Goal: Task Accomplishment & Management: Use online tool/utility

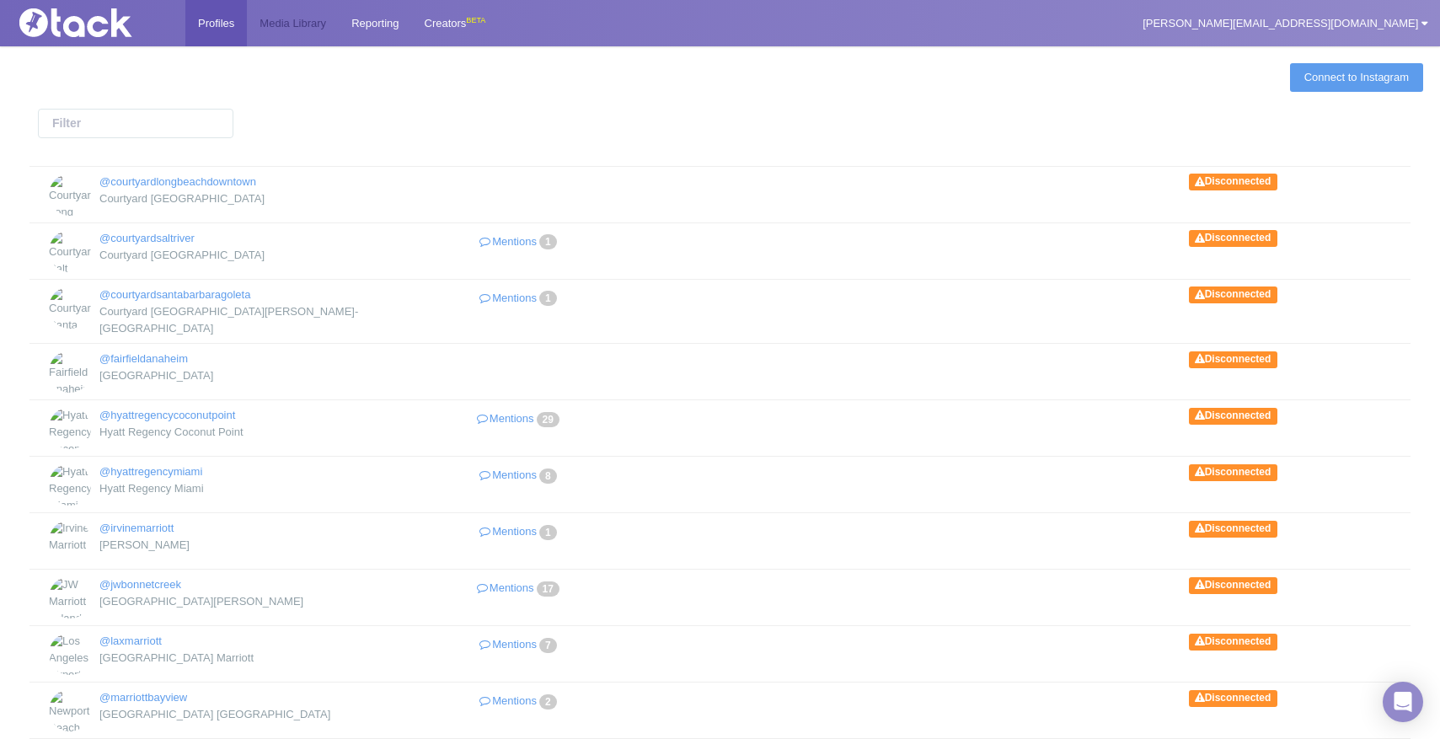
click at [291, 34] on link "Media Library" at bounding box center [293, 23] width 92 height 46
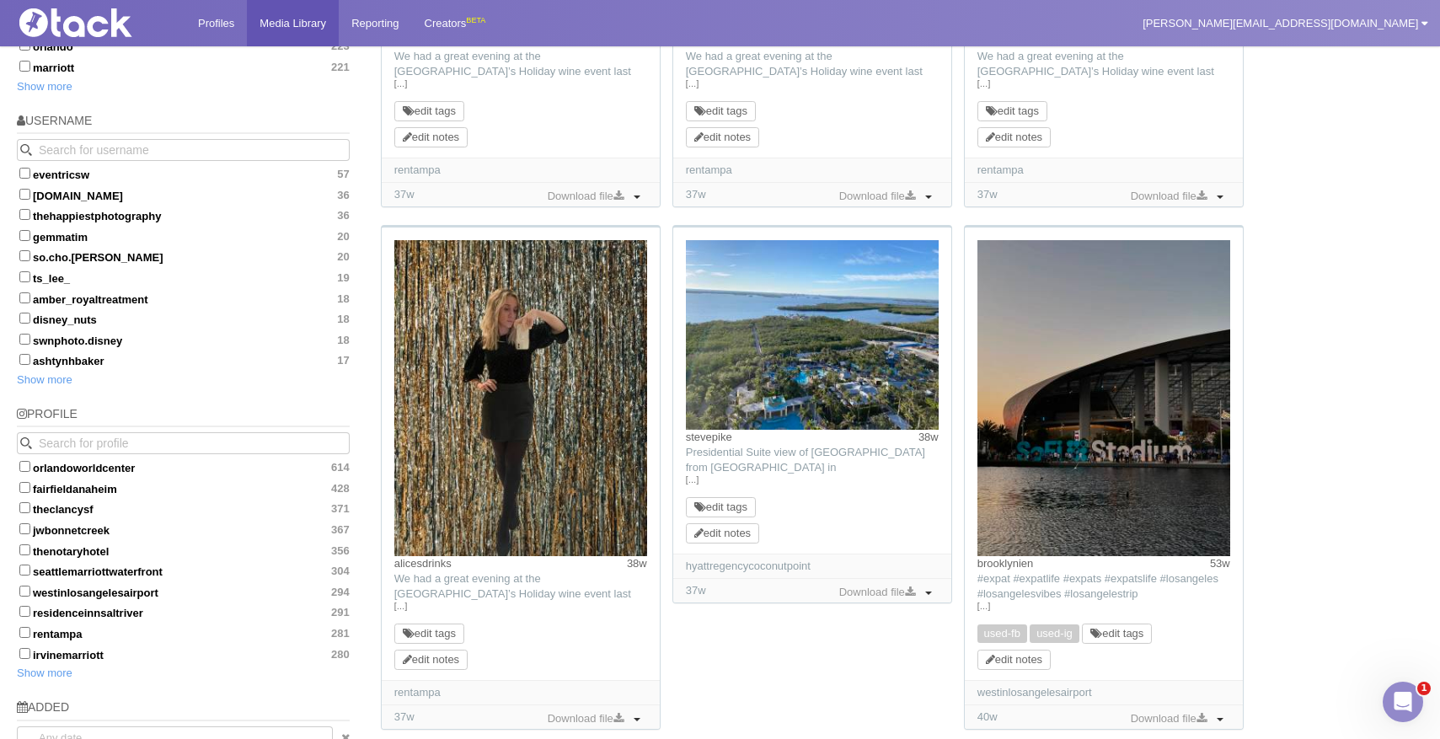
scroll to position [1061, 0]
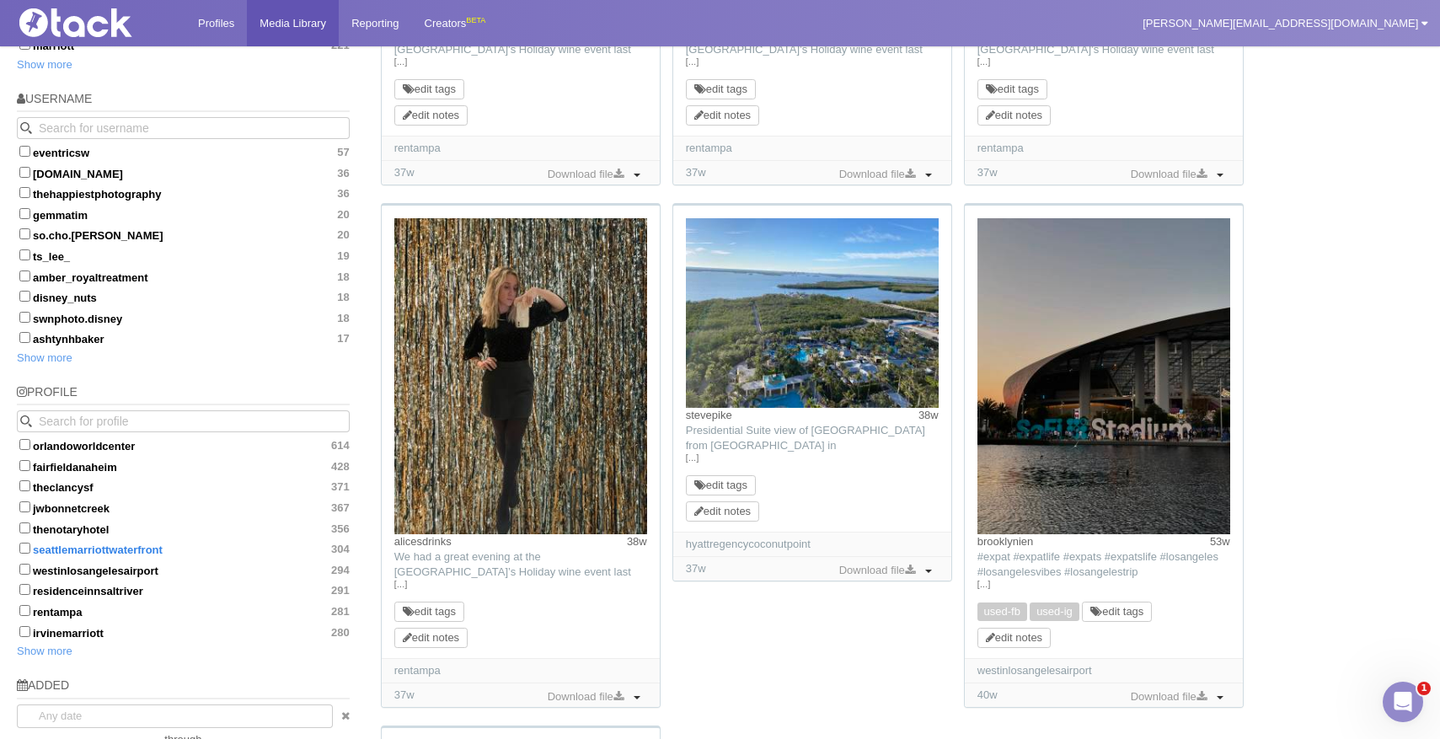
click at [22, 543] on input "seattlemarriottwaterfront 304" at bounding box center [24, 548] width 11 height 11
checkbox input "true"
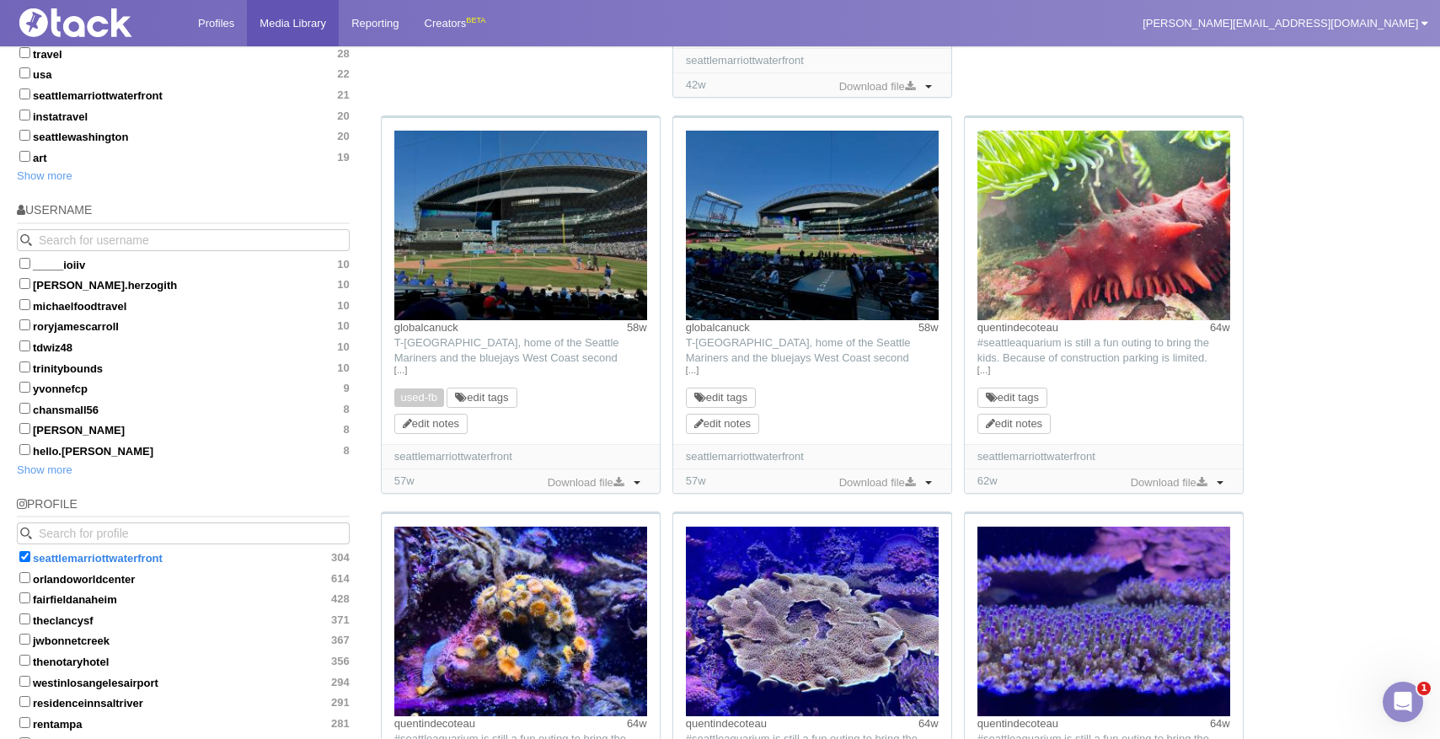
scroll to position [827, 0]
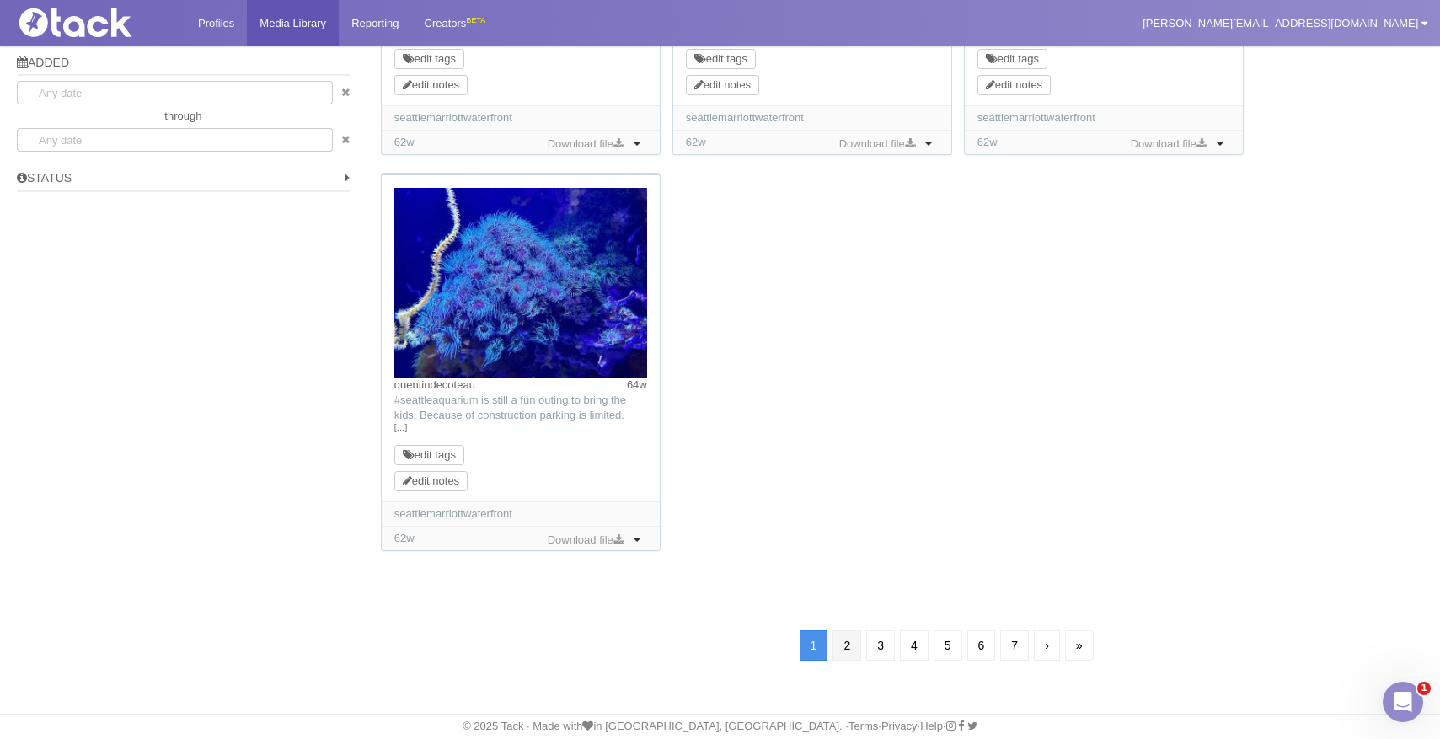
click at [837, 648] on link "2" at bounding box center [846, 645] width 29 height 30
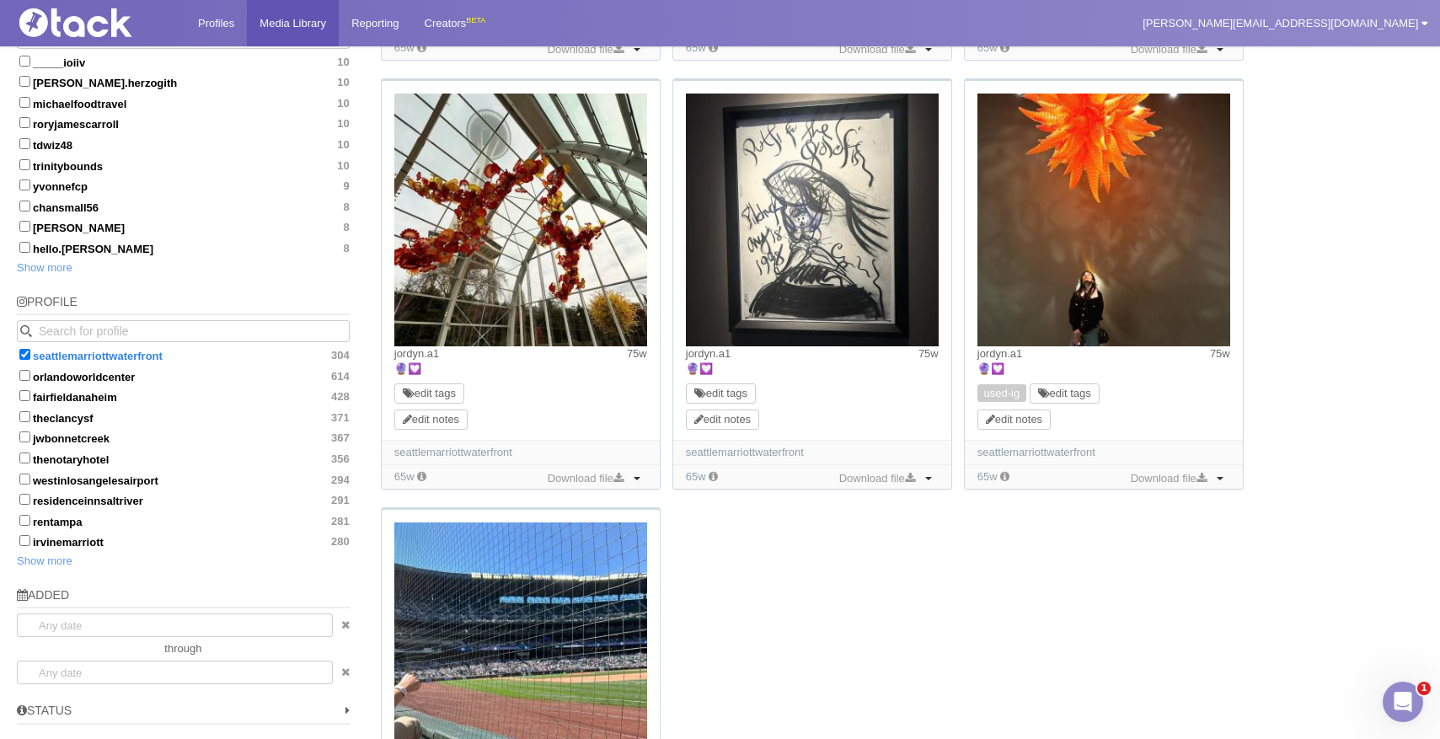
scroll to position [1387, 0]
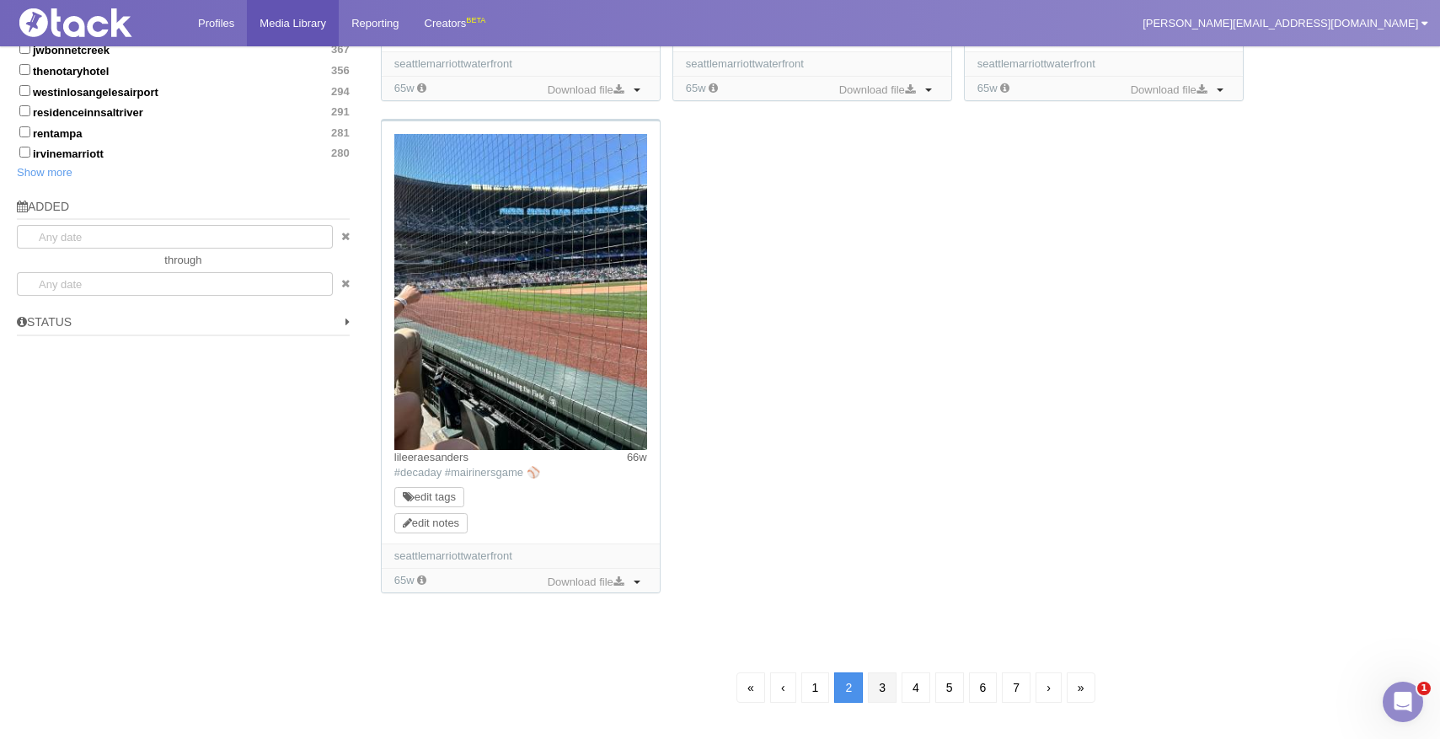
click at [872, 698] on link "3" at bounding box center [882, 687] width 29 height 30
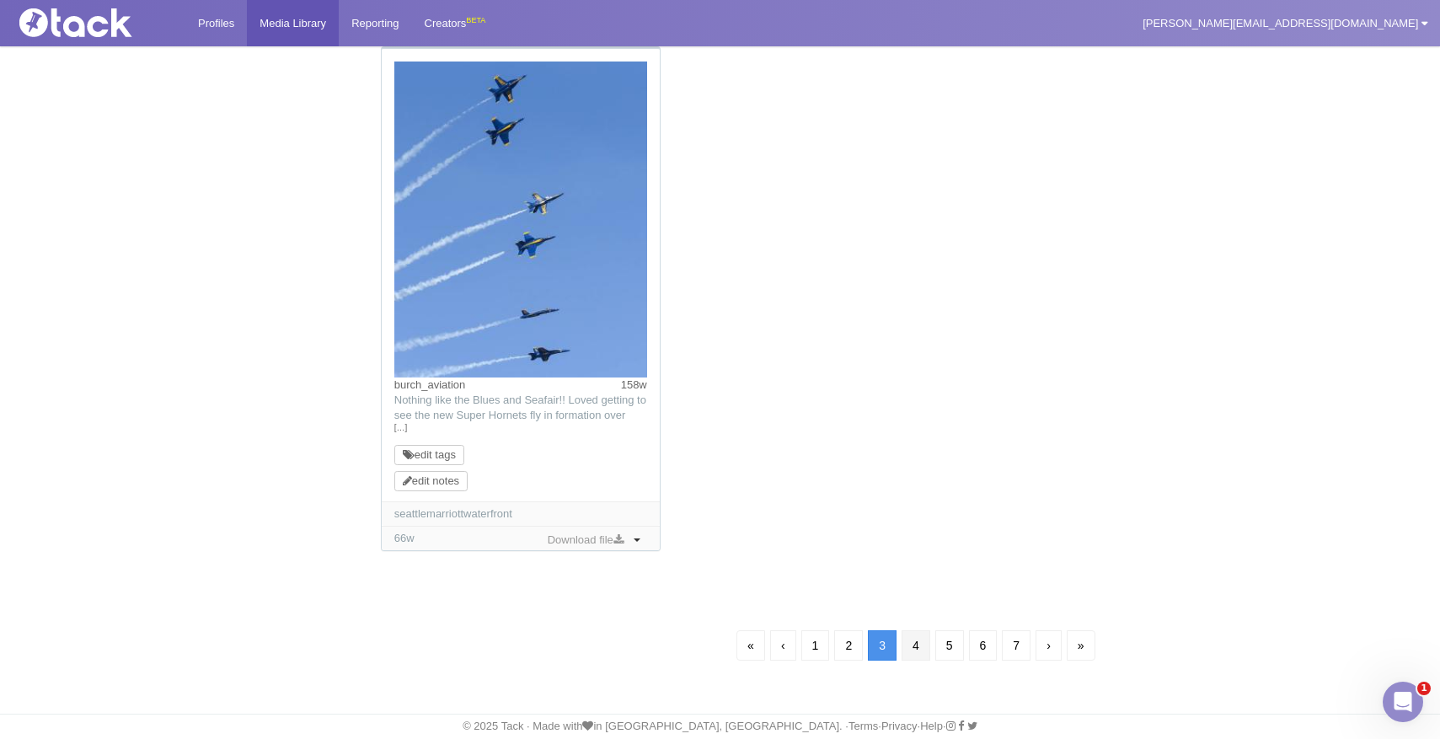
click at [917, 646] on link "4" at bounding box center [915, 645] width 29 height 30
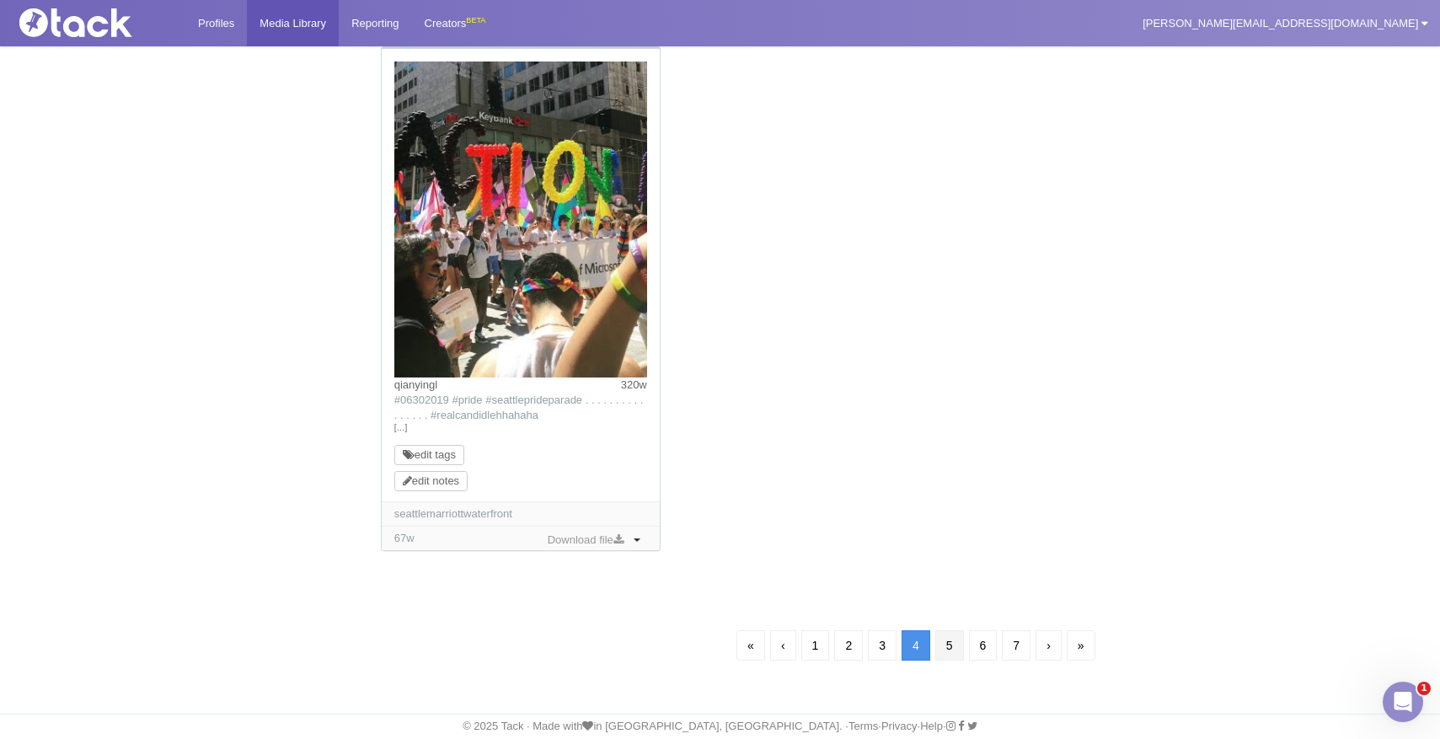
click at [944, 644] on link "5" at bounding box center [949, 645] width 29 height 30
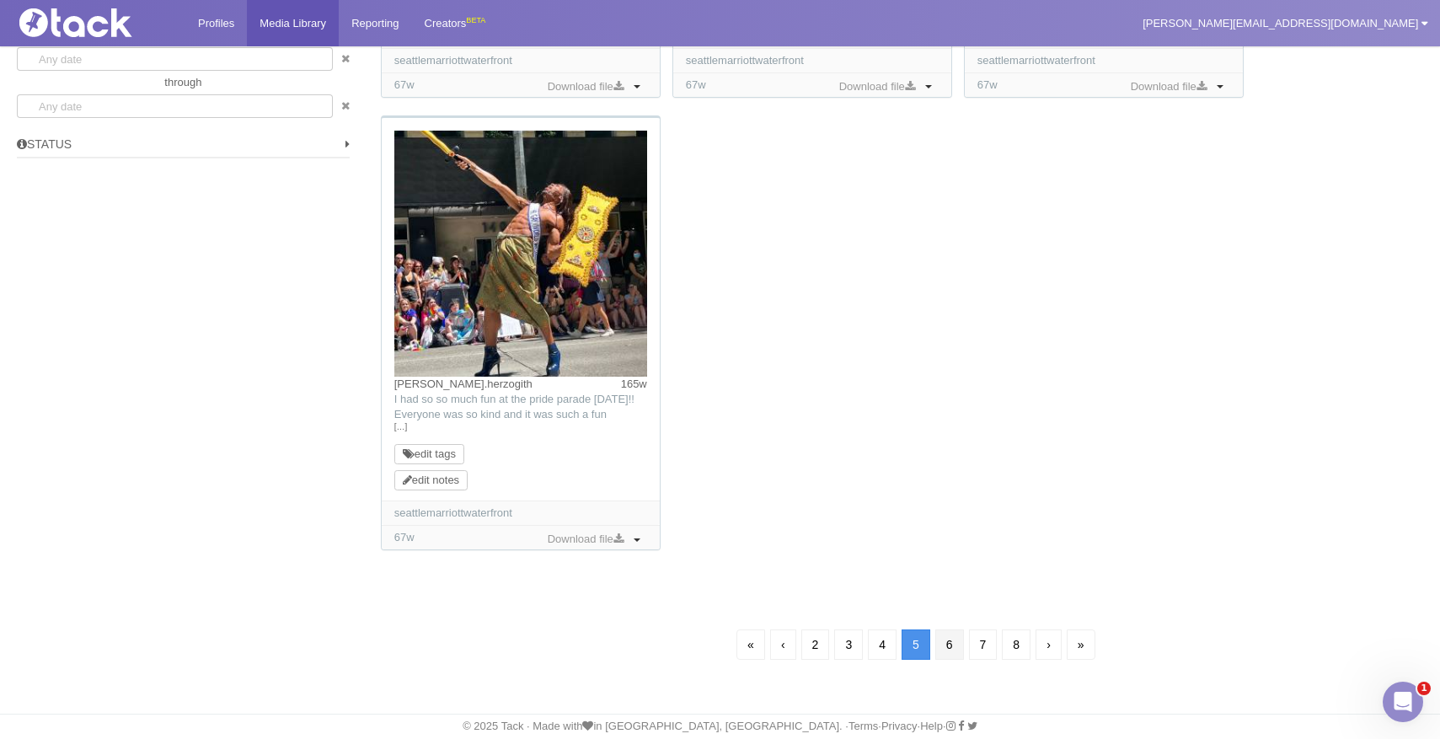
click at [949, 653] on link "6" at bounding box center [949, 644] width 29 height 30
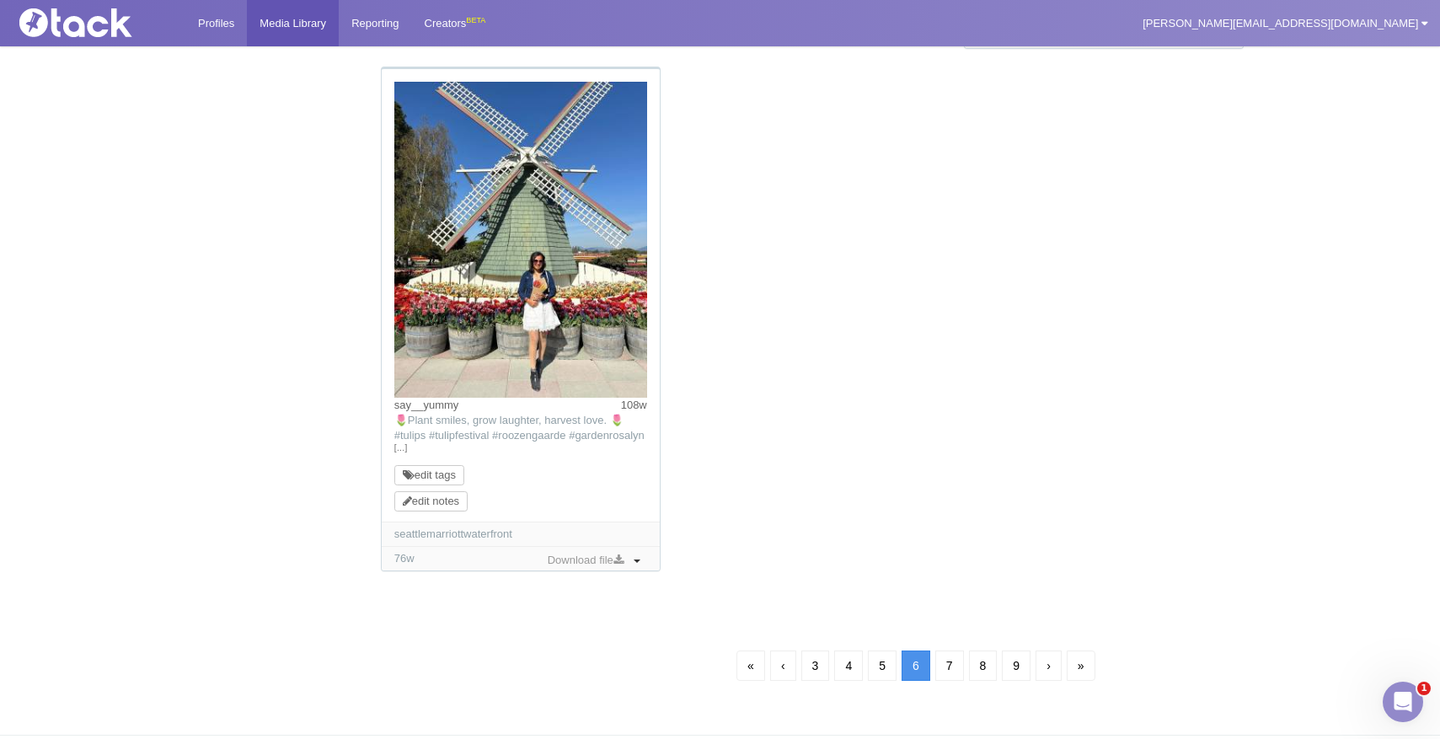
scroll to position [1738, 0]
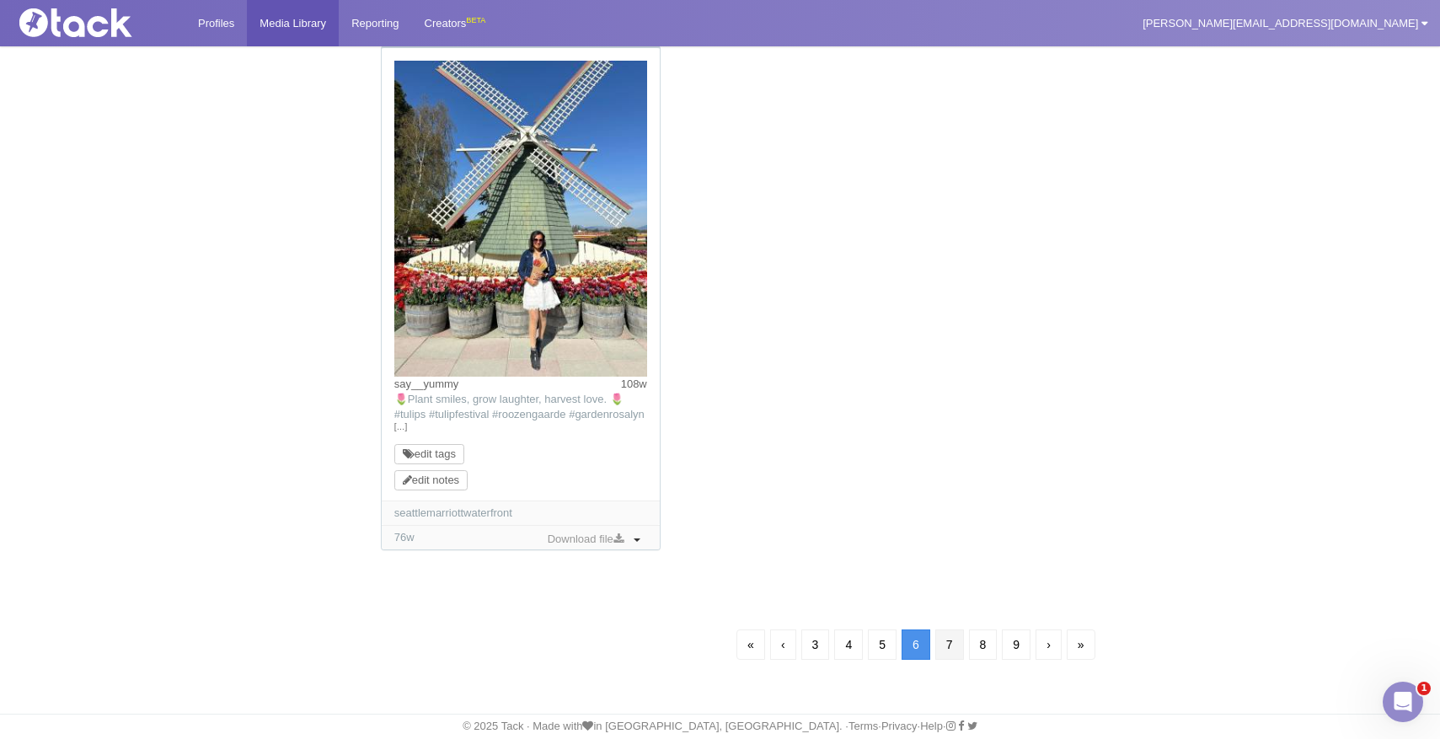
click at [949, 628] on li "7" at bounding box center [950, 644] width 34 height 35
click at [948, 646] on link "7" at bounding box center [949, 644] width 29 height 30
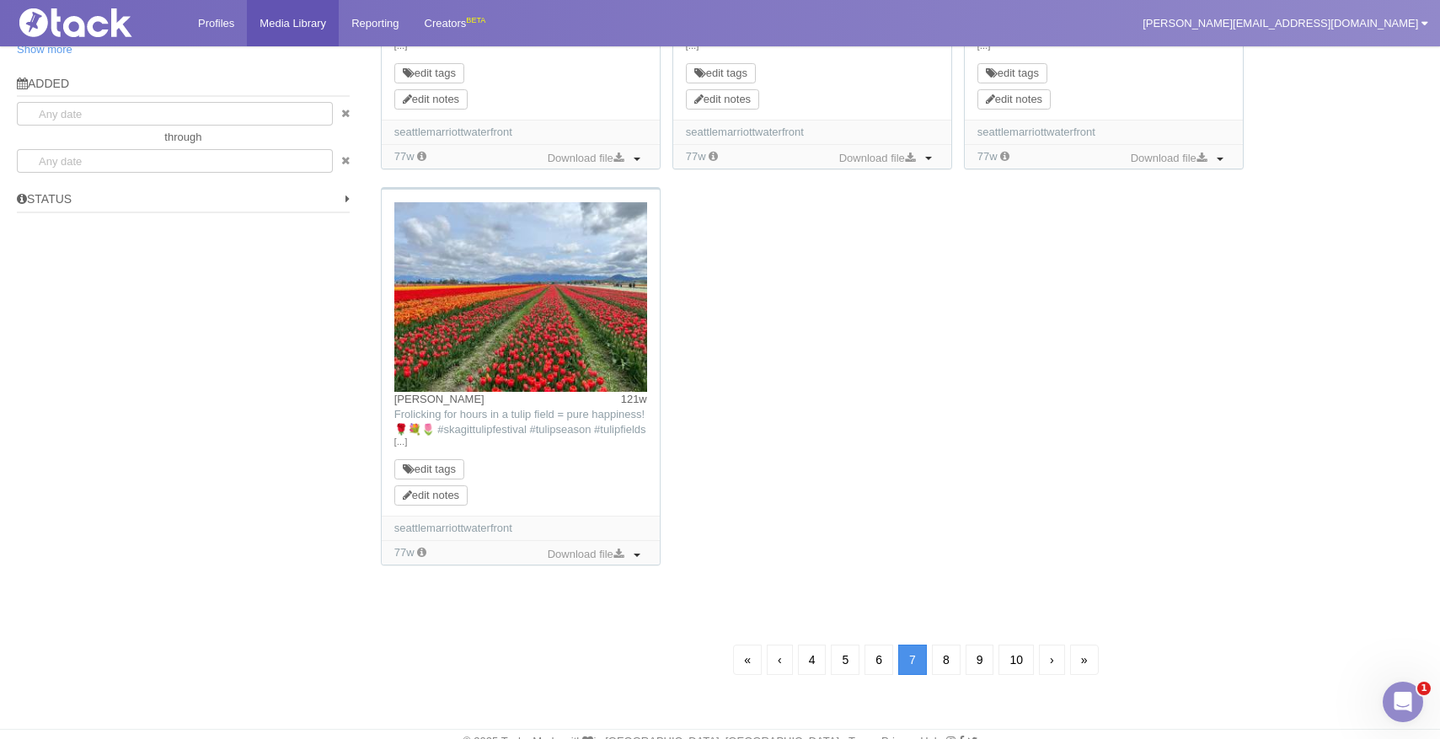
scroll to position [1524, 0]
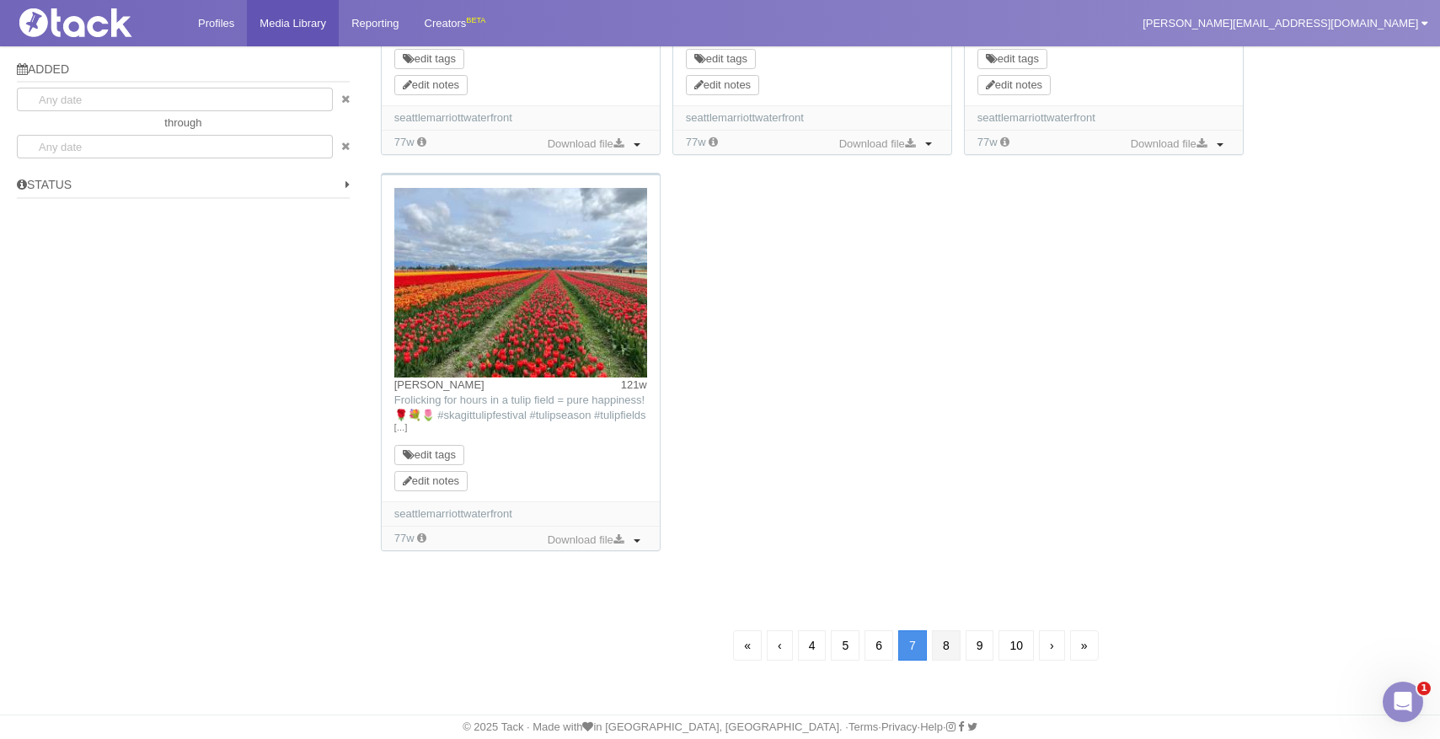
click at [946, 646] on link "8" at bounding box center [946, 645] width 29 height 30
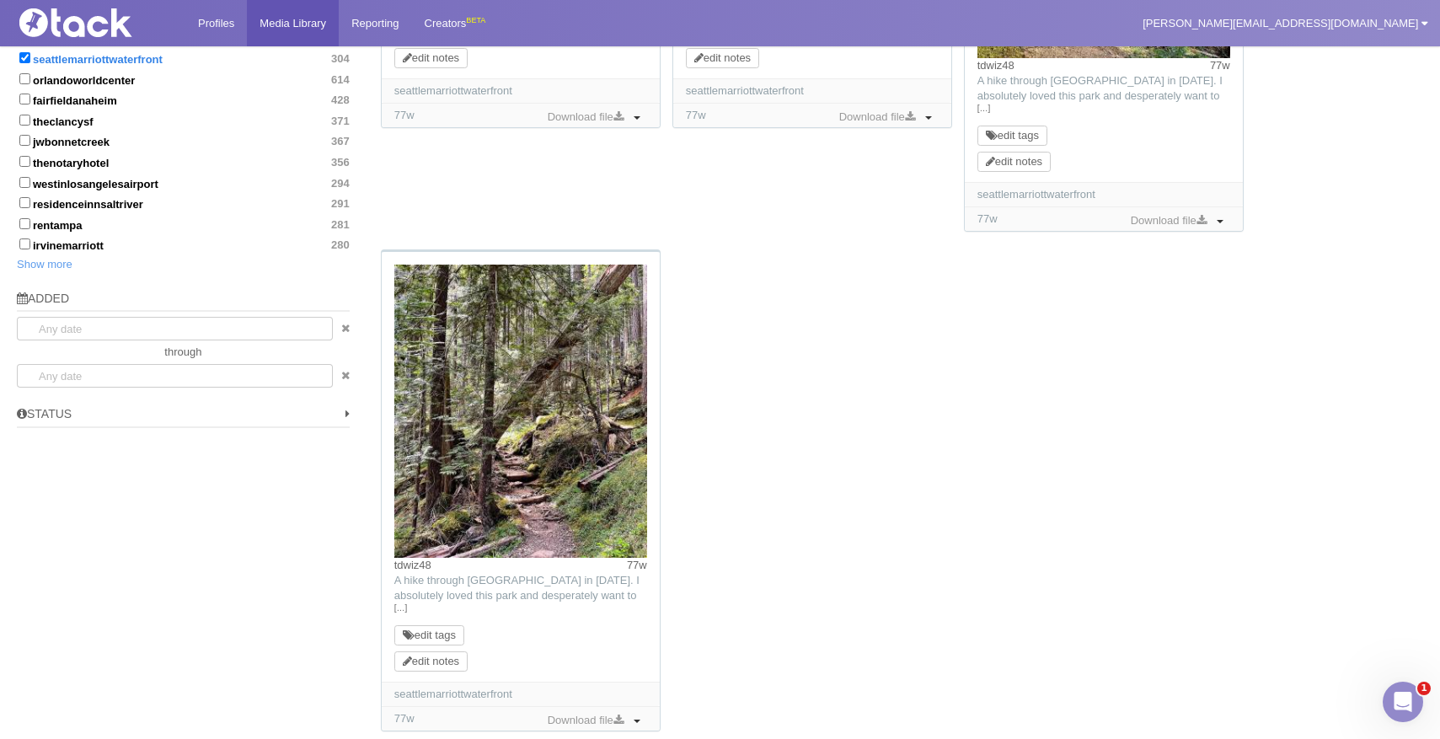
scroll to position [1476, 0]
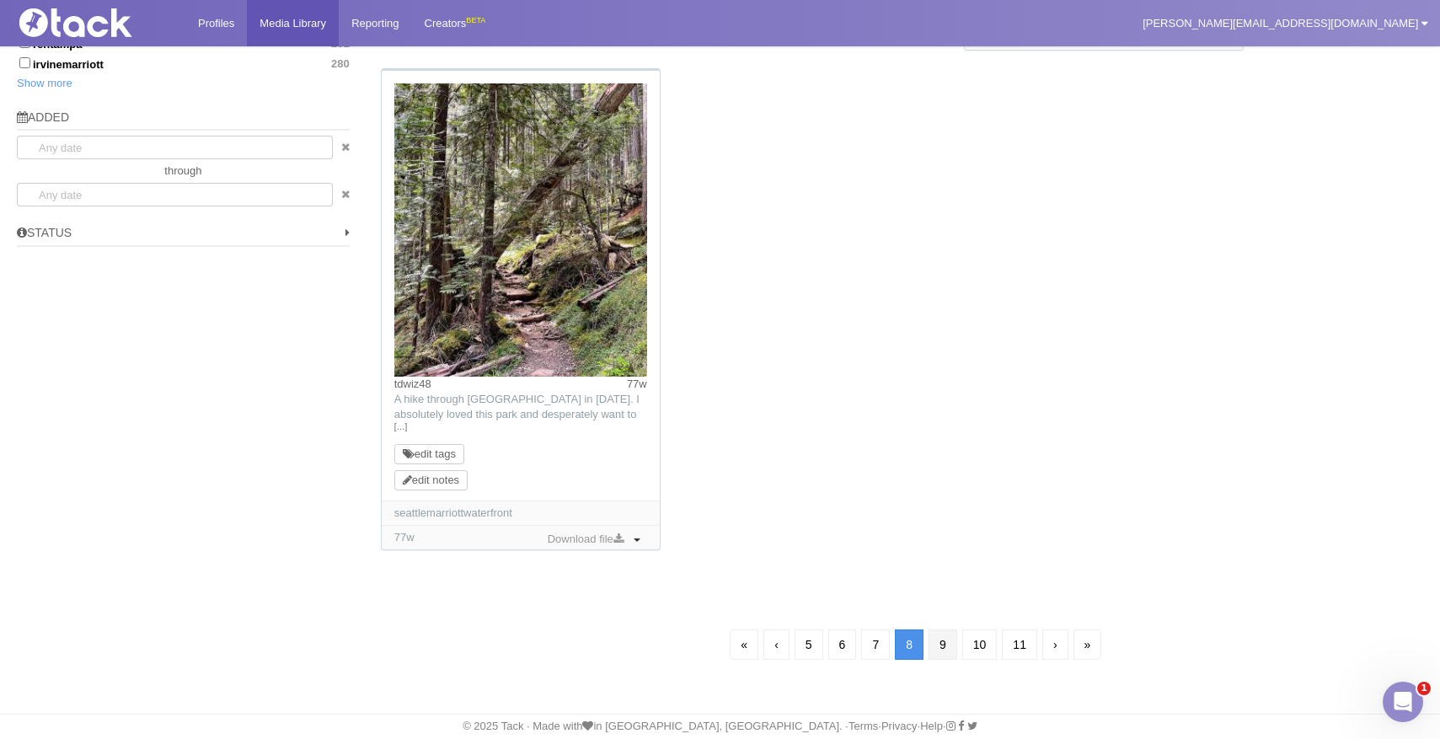
click at [942, 650] on link "9" at bounding box center [942, 644] width 29 height 30
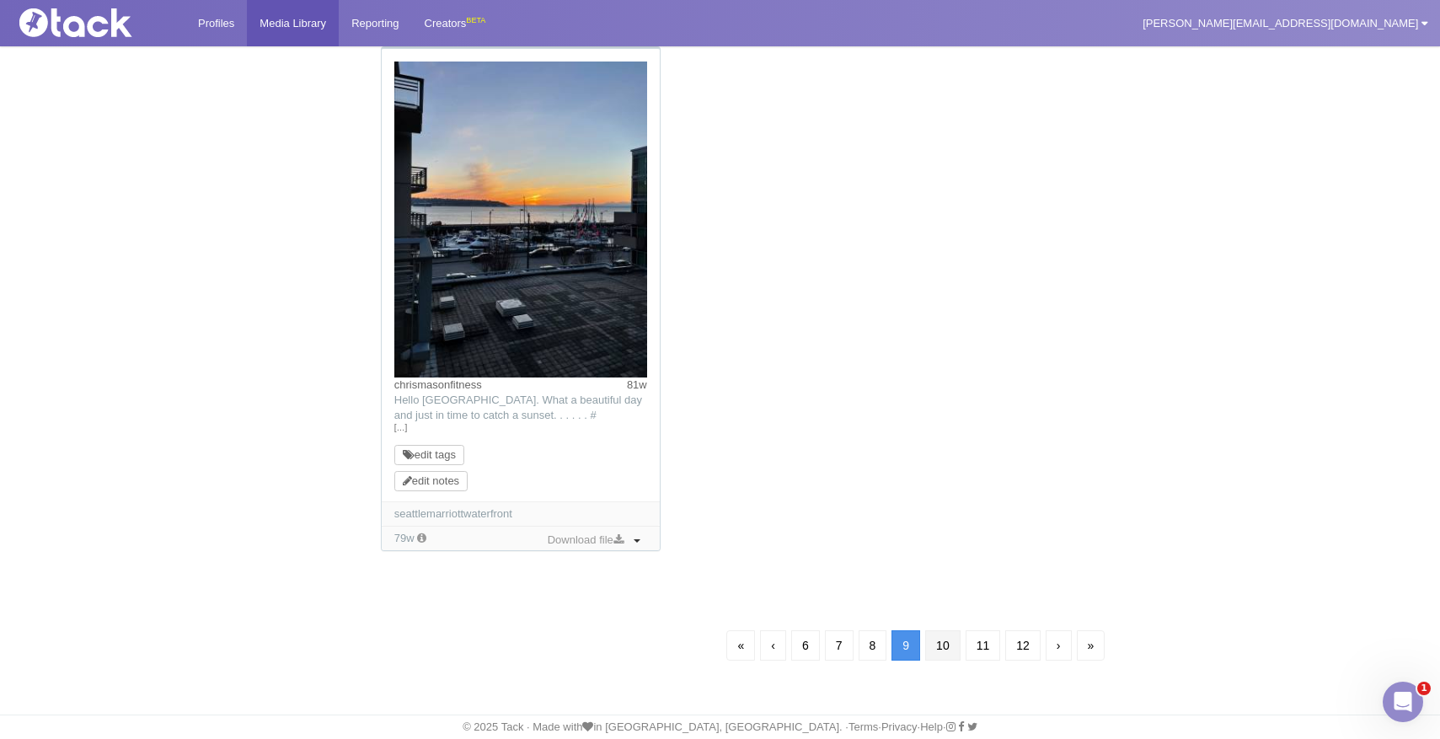
click at [933, 644] on link "10" at bounding box center [942, 645] width 35 height 30
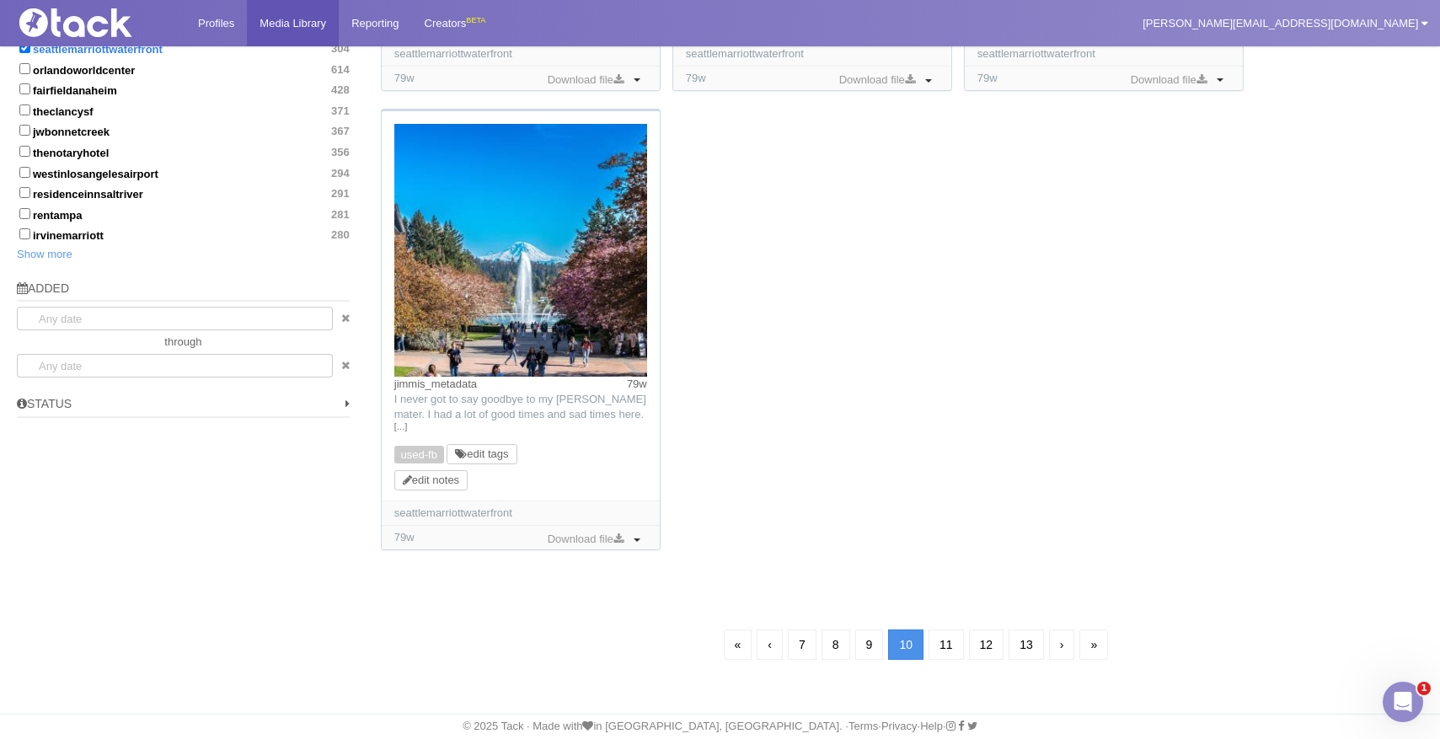
scroll to position [1598, 0]
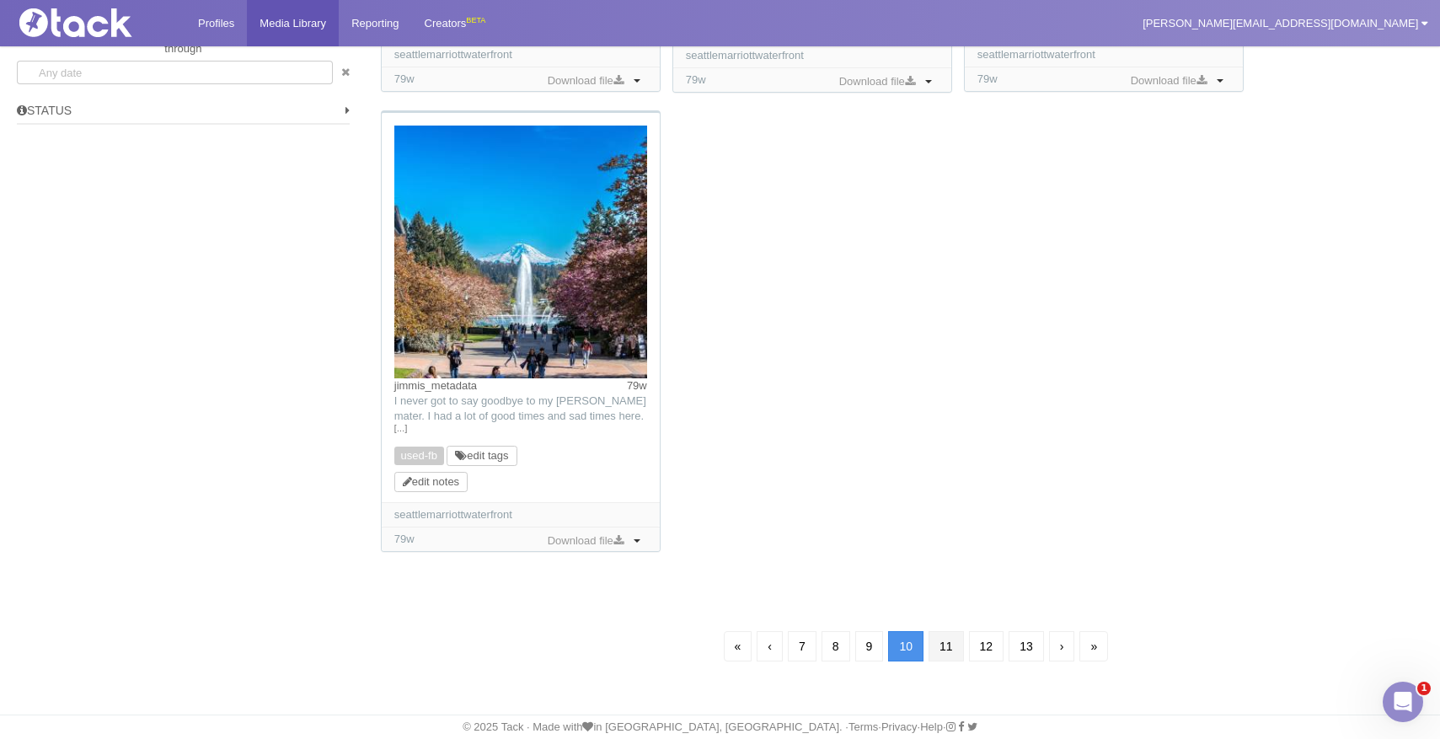
click at [938, 654] on link "11" at bounding box center [945, 646] width 35 height 30
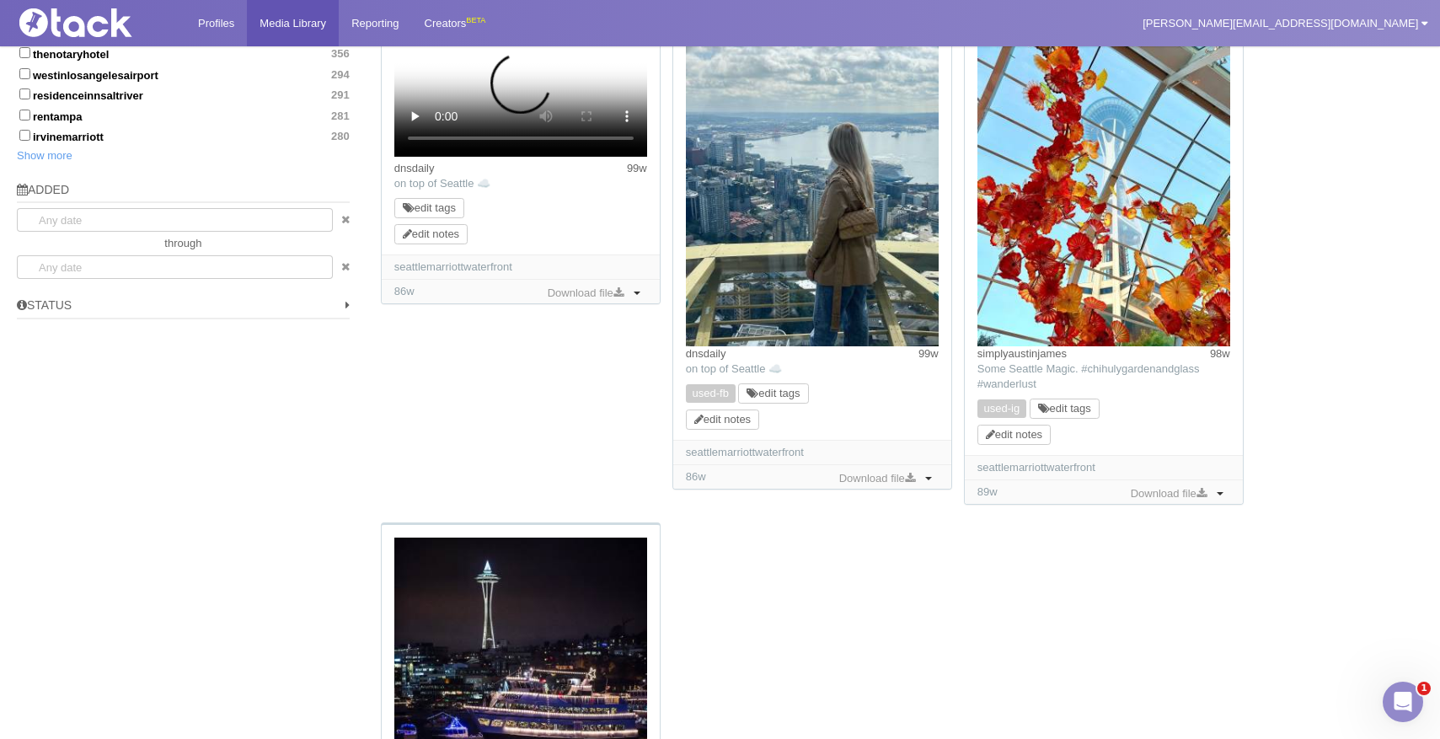
scroll to position [1798, 0]
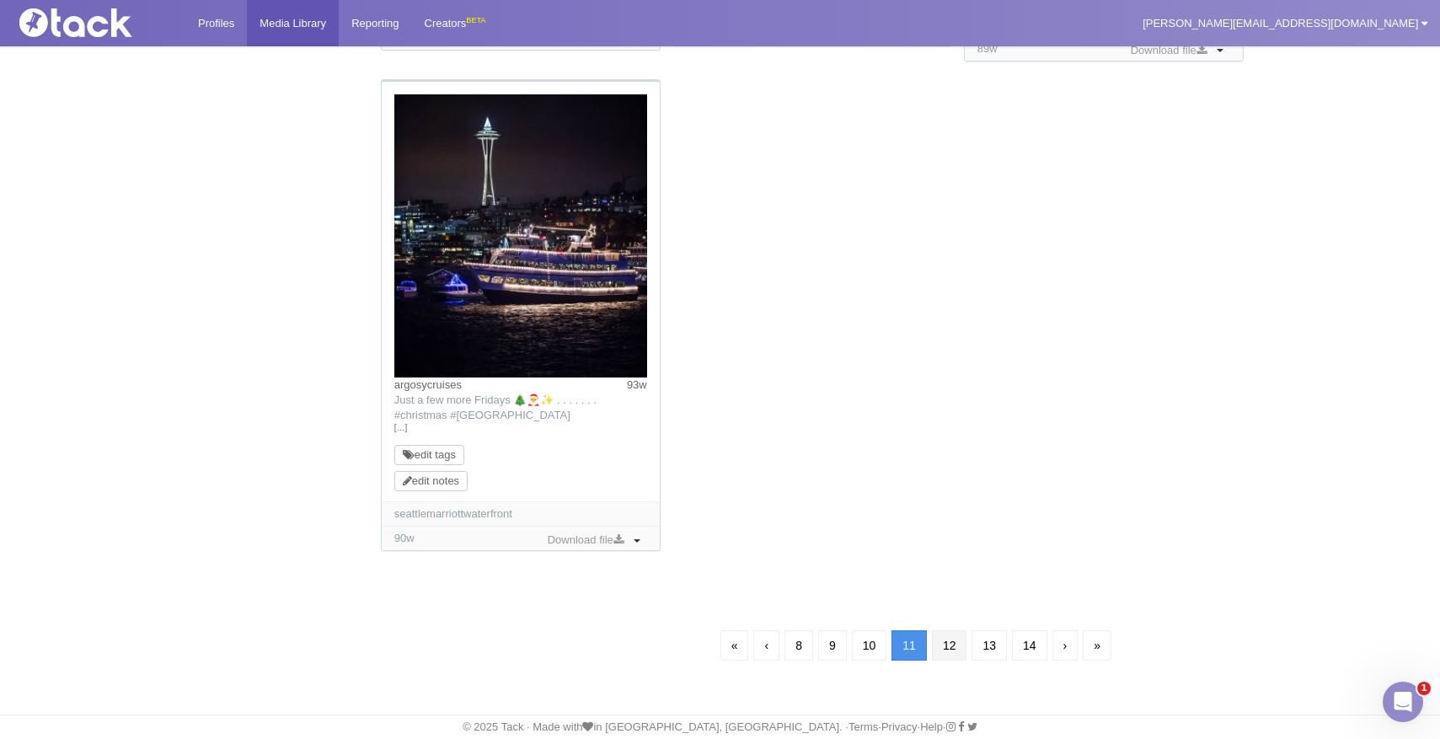
click at [949, 649] on link "12" at bounding box center [949, 645] width 35 height 30
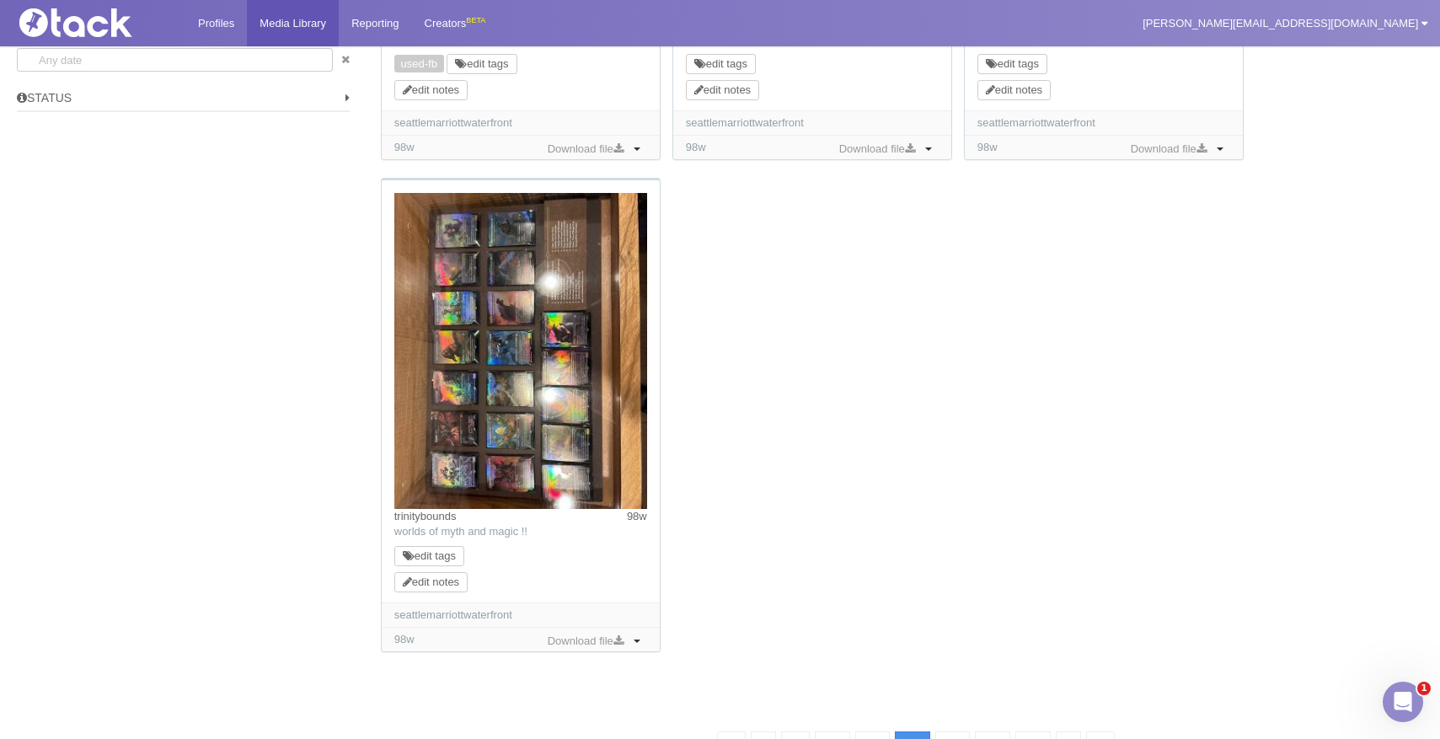
scroll to position [1712, 0]
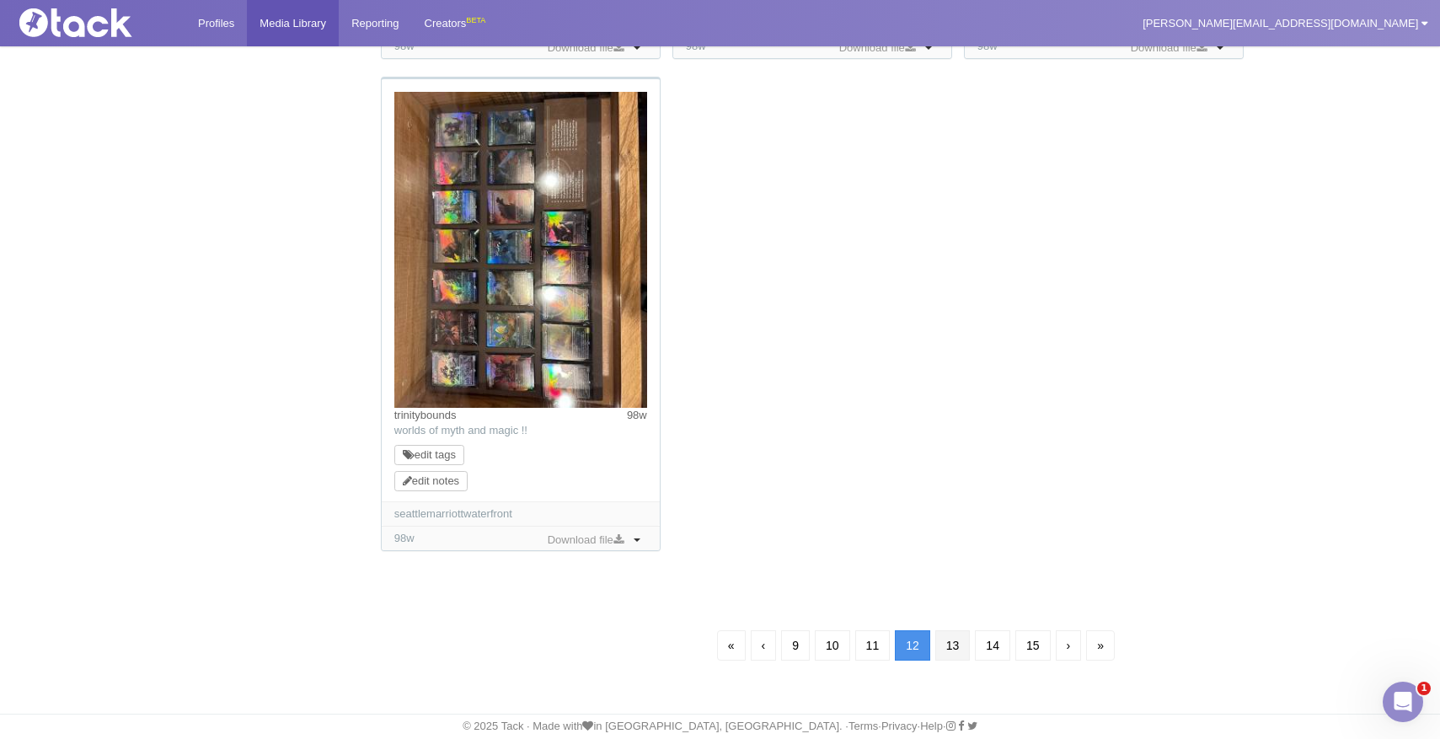
click at [951, 651] on link "13" at bounding box center [952, 645] width 35 height 30
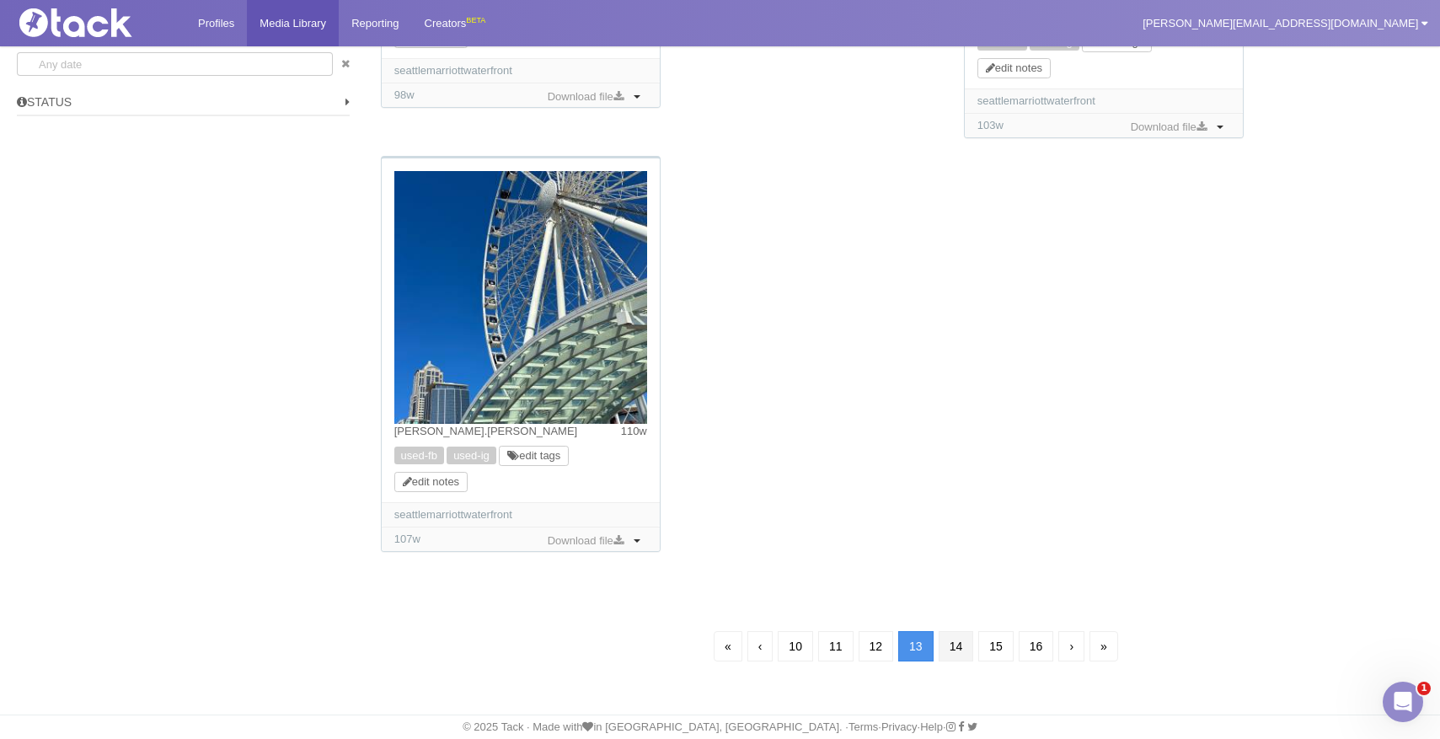
click at [959, 645] on link "14" at bounding box center [955, 646] width 35 height 30
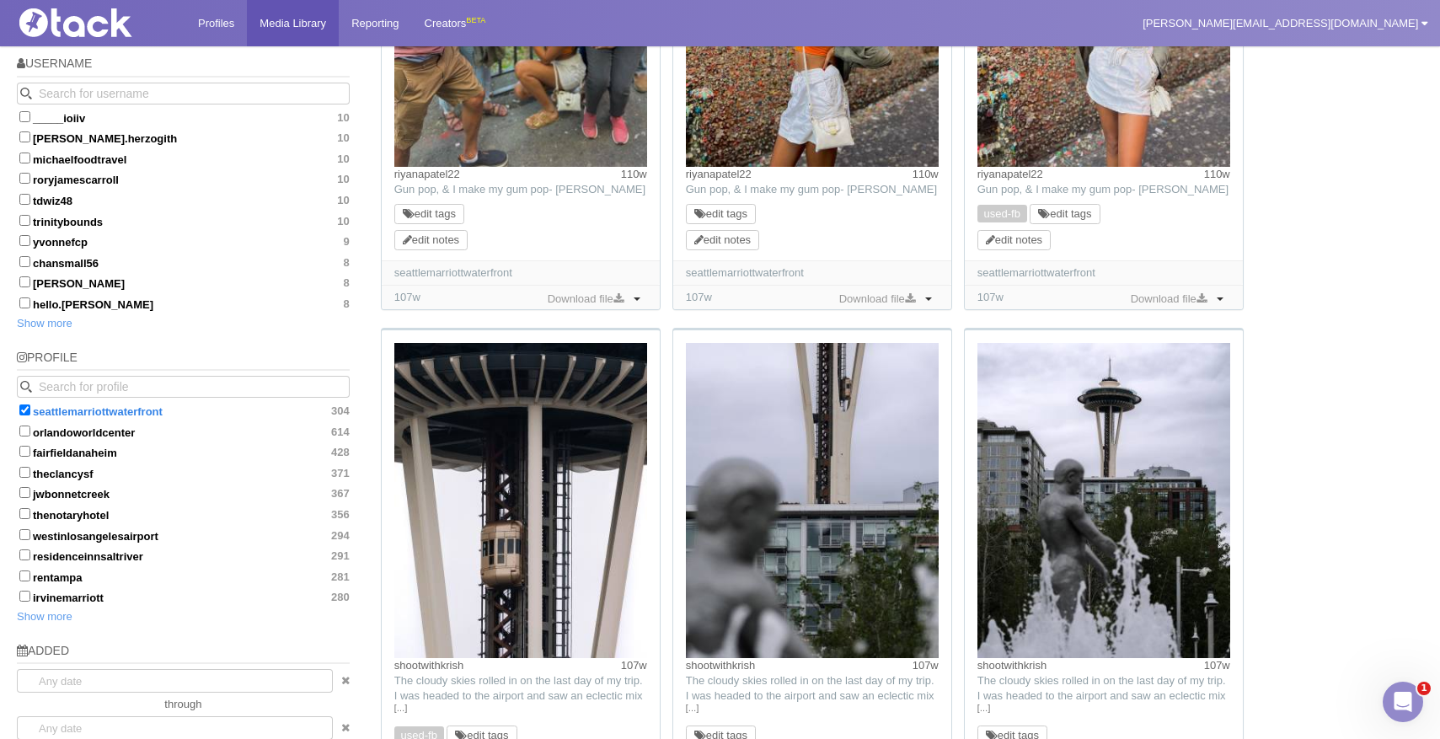
scroll to position [945, 0]
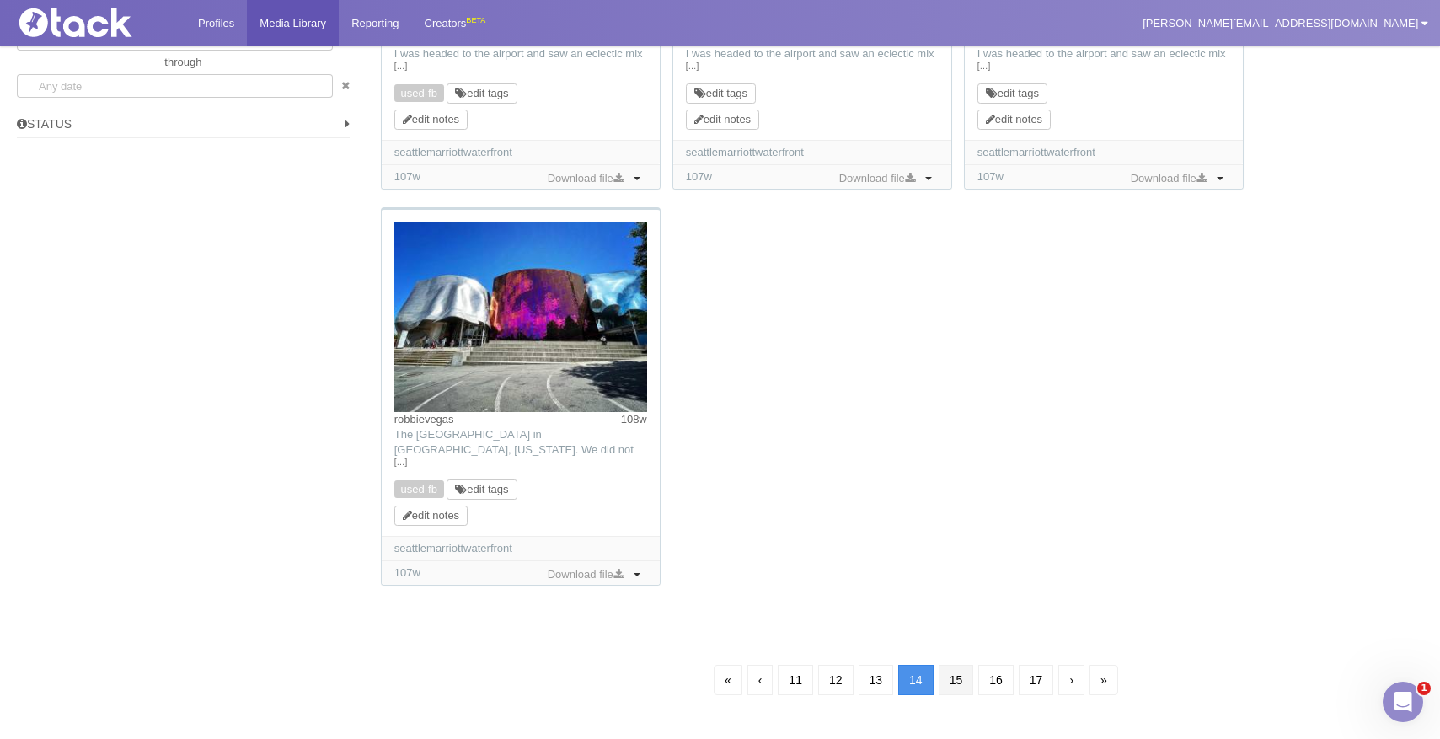
click at [962, 665] on link "15" at bounding box center [955, 680] width 35 height 30
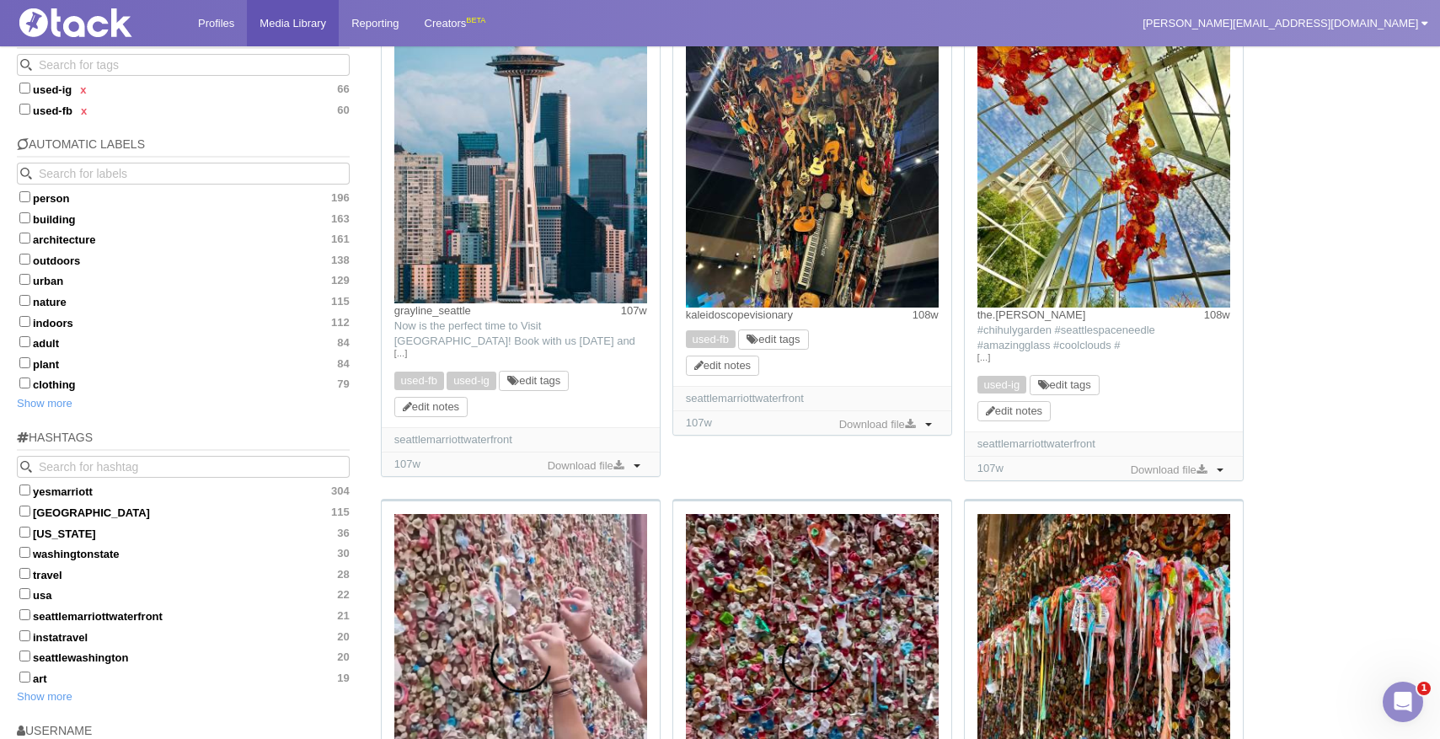
scroll to position [269, 0]
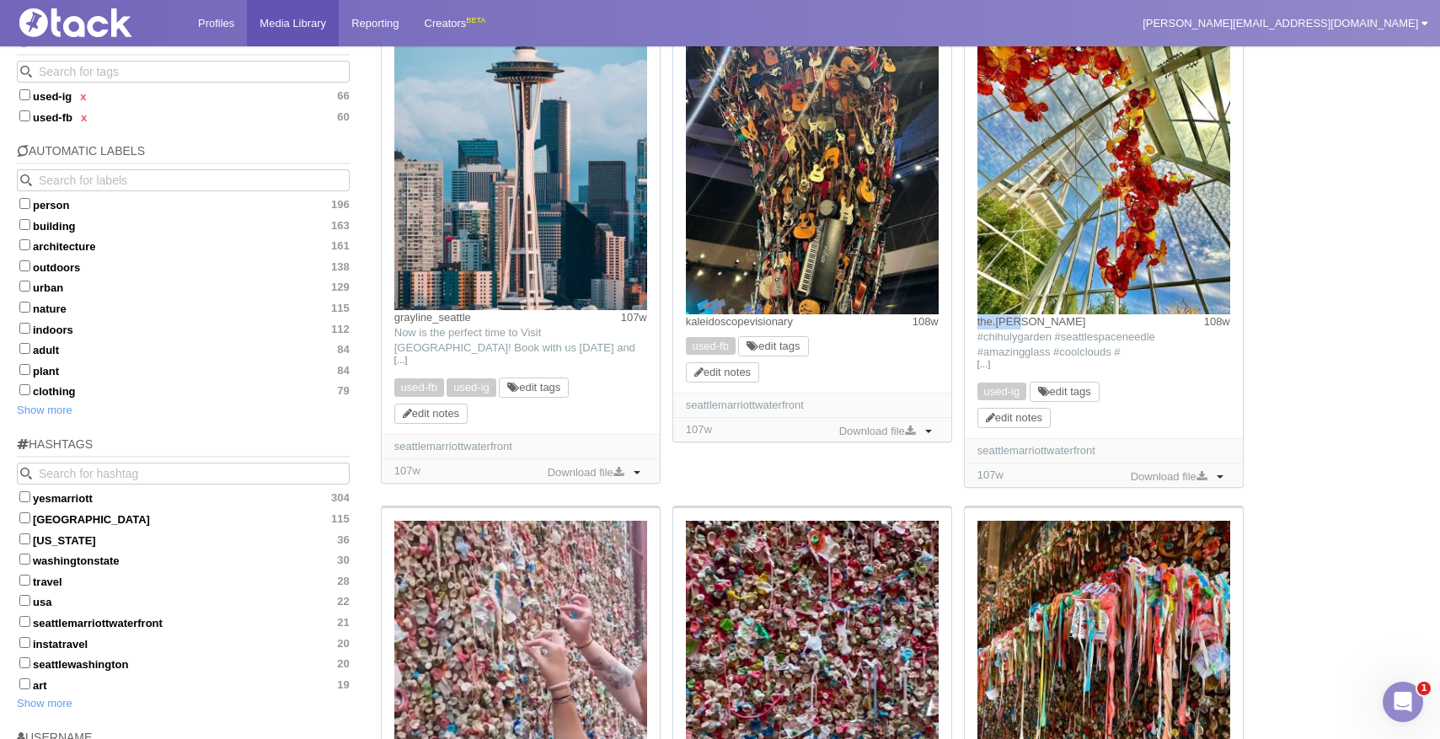
drag, startPoint x: 970, startPoint y: 322, endPoint x: 1027, endPoint y: 322, distance: 56.4
click at [1027, 322] on div "the.[PERSON_NAME] 108w TikTok: #chihulygarden #seattlespaceneedle #amazingglass…" at bounding box center [1104, 212] width 278 height 452
copy link "the.[PERSON_NAME]"
click at [1074, 396] on link "edit tags" at bounding box center [1064, 391] width 53 height 13
click at [1096, 388] on ul "× used-ig" at bounding box center [1103, 392] width 253 height 27
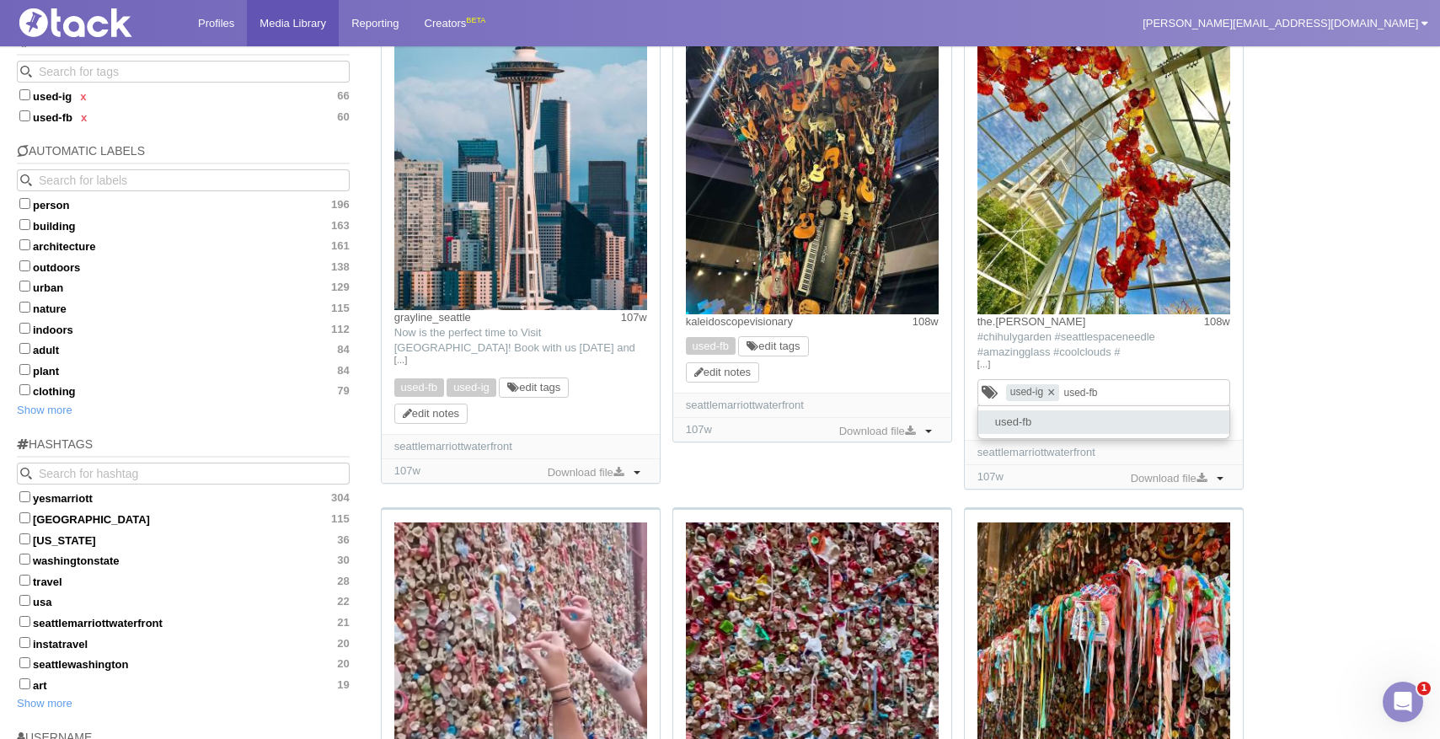
type input "used-fb"
click at [1084, 425] on li "used-fb" at bounding box center [1103, 422] width 251 height 24
